Goal: Information Seeking & Learning: Learn about a topic

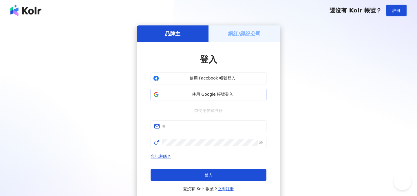
click at [232, 95] on span "使用 Google 帳號登入" at bounding box center [212, 95] width 102 height 6
